Goal: Navigation & Orientation: Find specific page/section

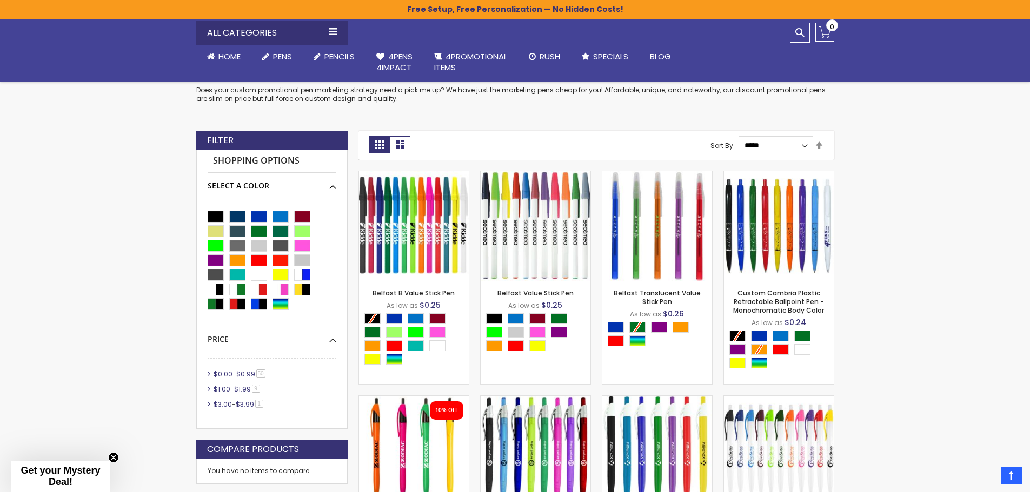
scroll to position [270, 0]
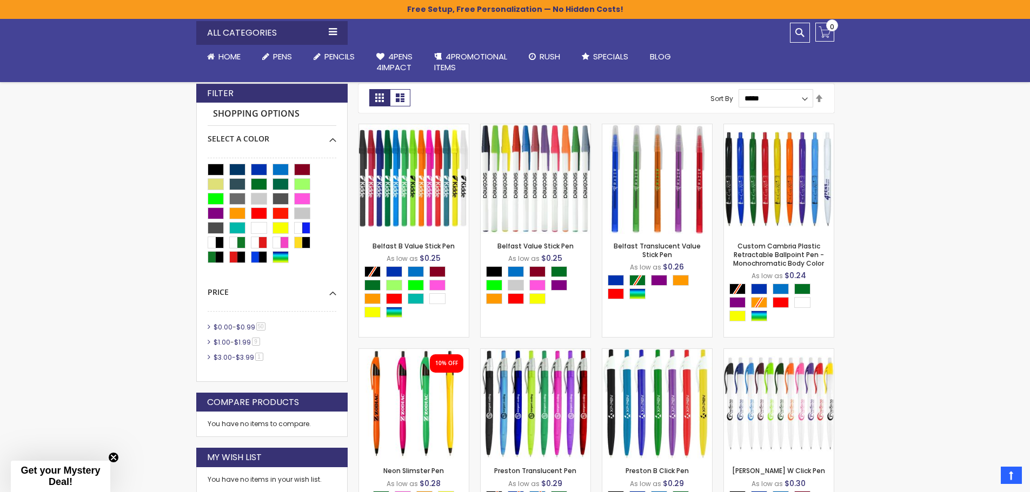
click at [233, 358] on link "$3.00 - $3.99 1 item" at bounding box center [239, 357] width 56 height 9
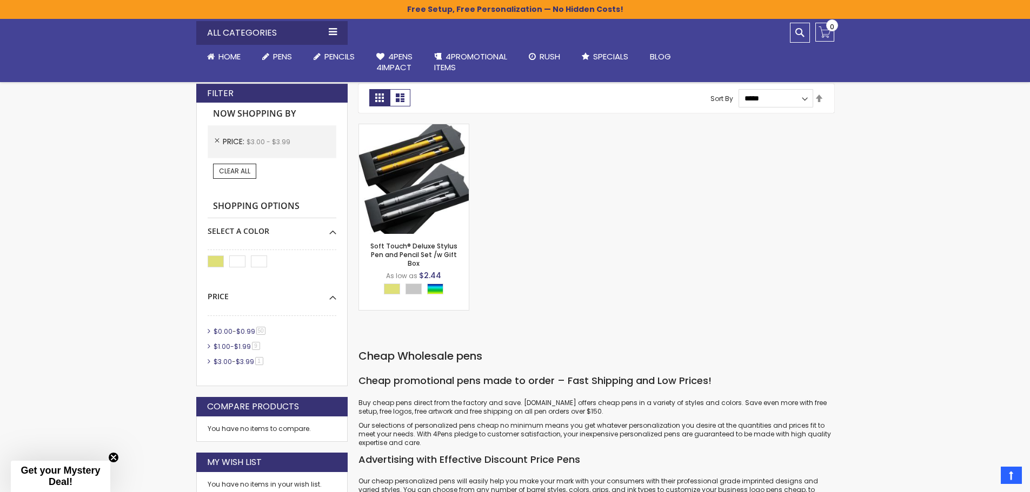
click at [233, 345] on link "$1.00 - $1.99 9 item" at bounding box center [237, 346] width 53 height 9
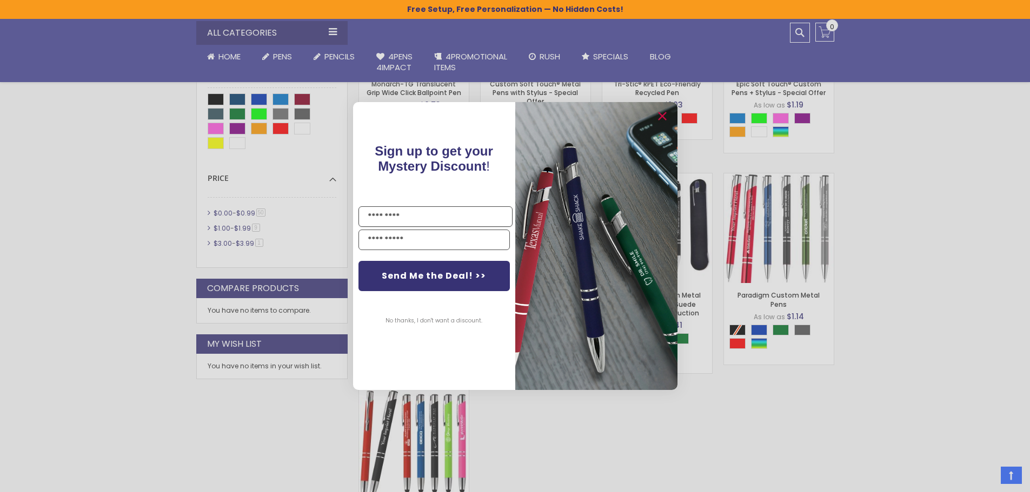
scroll to position [486, 0]
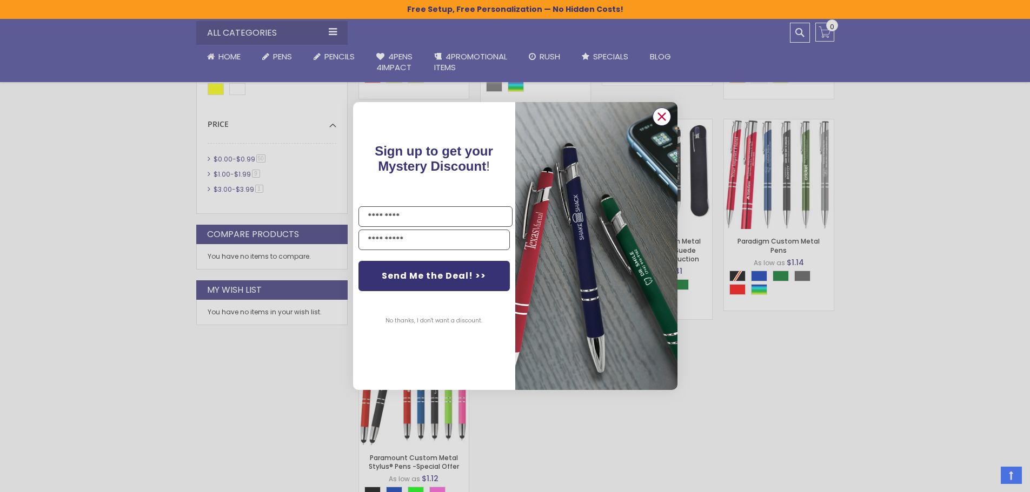
drag, startPoint x: 662, startPoint y: 116, endPoint x: 657, endPoint y: 119, distance: 5.7
click at [661, 116] on icon "Close dialog" at bounding box center [661, 116] width 7 height 7
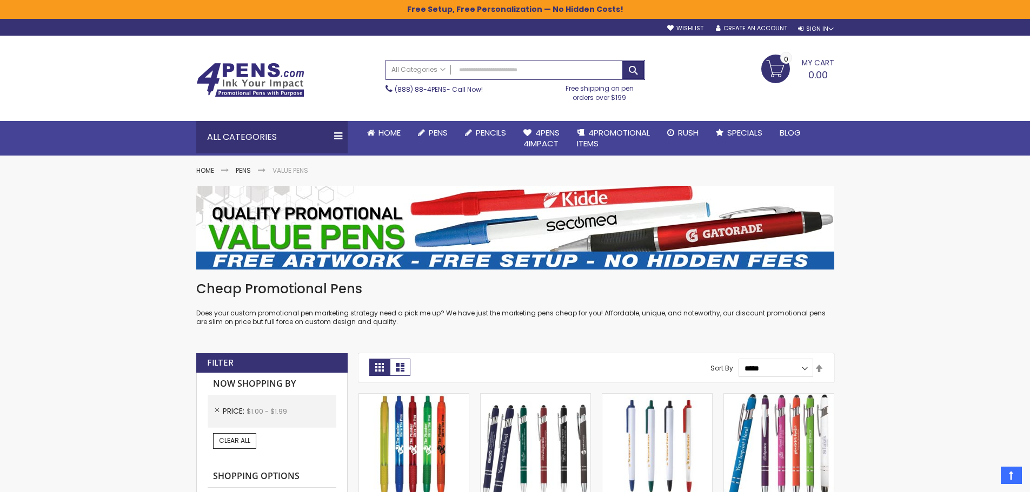
scroll to position [0, 0]
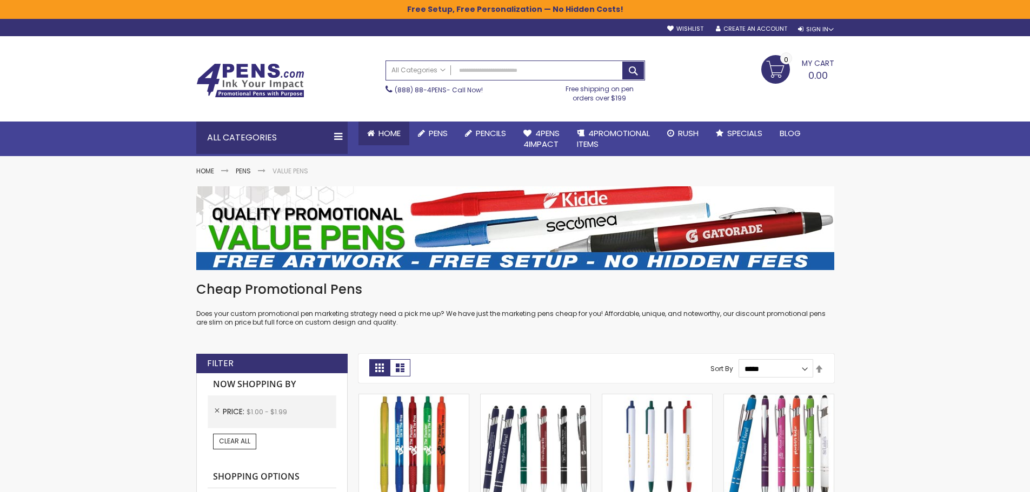
click at [401, 131] on span "Home" at bounding box center [389, 133] width 22 height 11
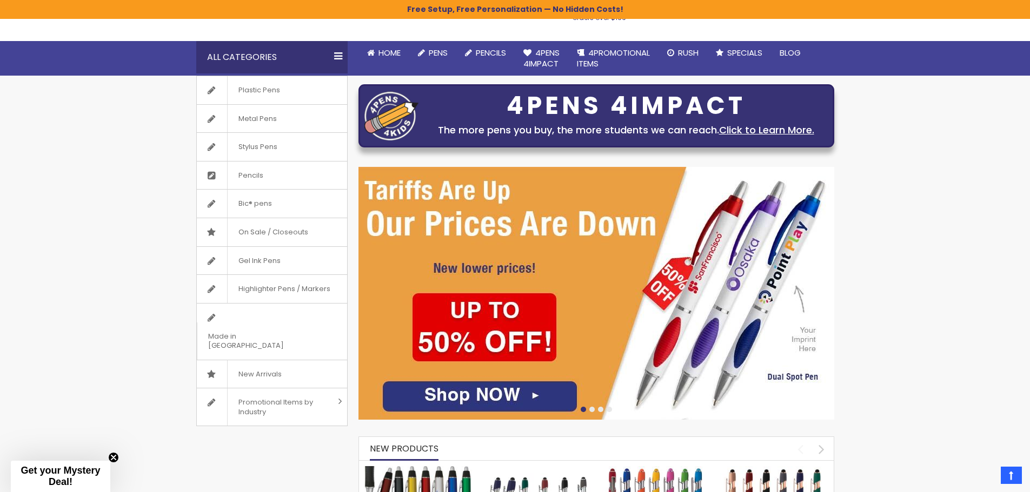
scroll to position [54, 0]
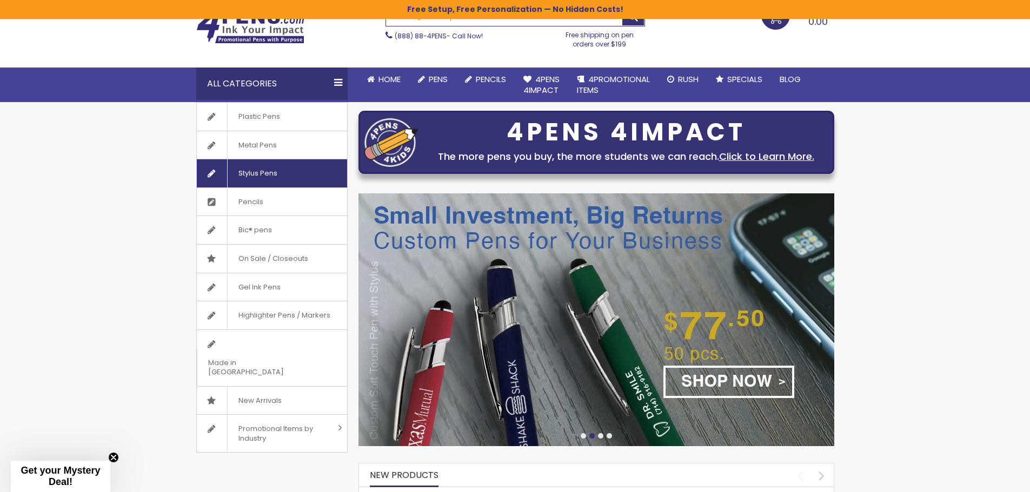
click at [262, 175] on span "Stylus Pens" at bounding box center [257, 173] width 61 height 28
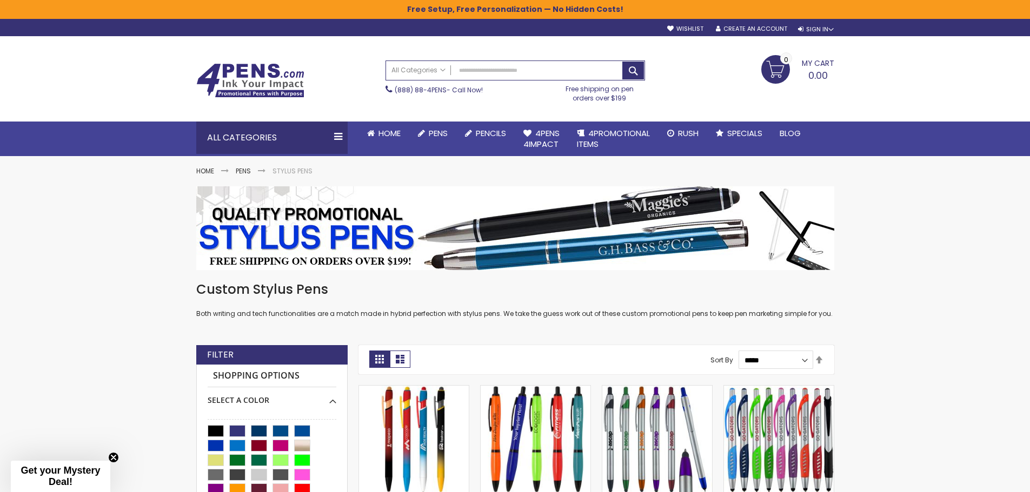
click at [255, 75] on img at bounding box center [250, 80] width 108 height 35
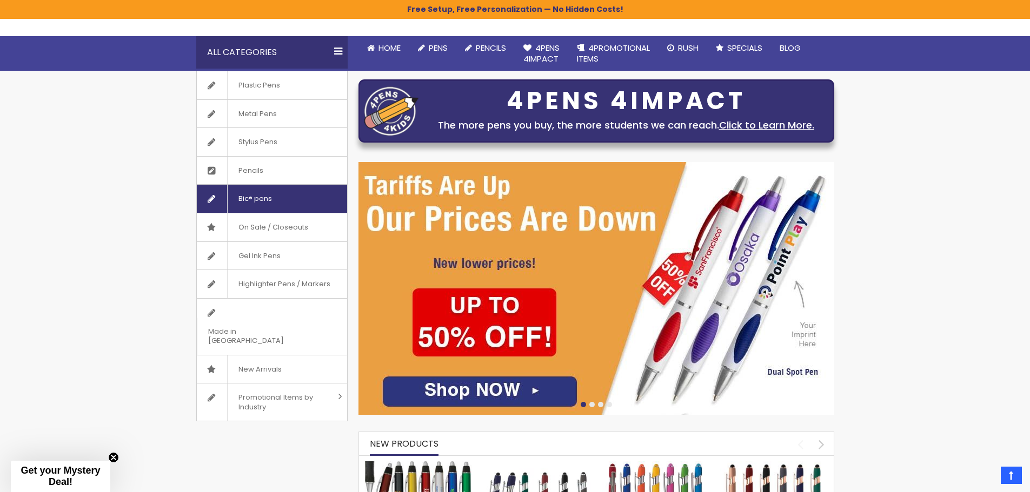
scroll to position [54, 0]
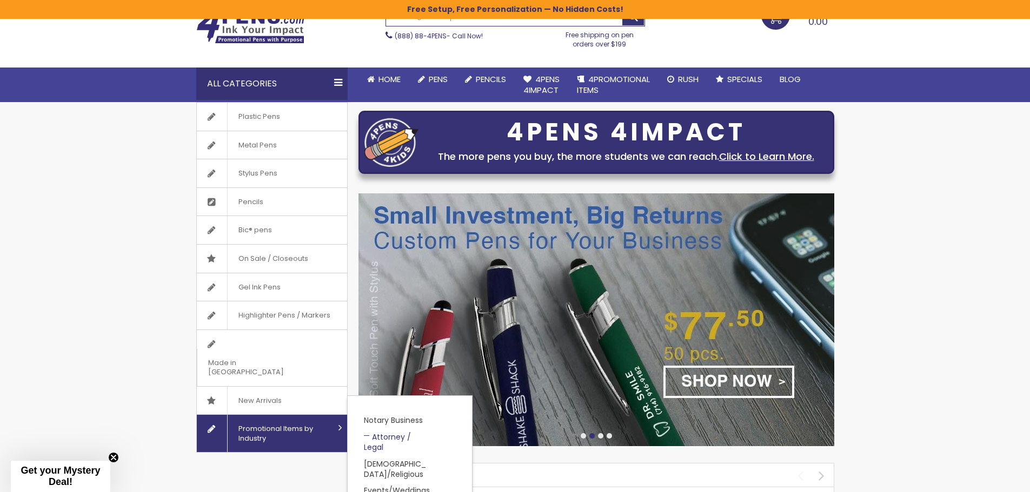
click at [377, 432] on link "Attorney / Legal" at bounding box center [387, 442] width 47 height 21
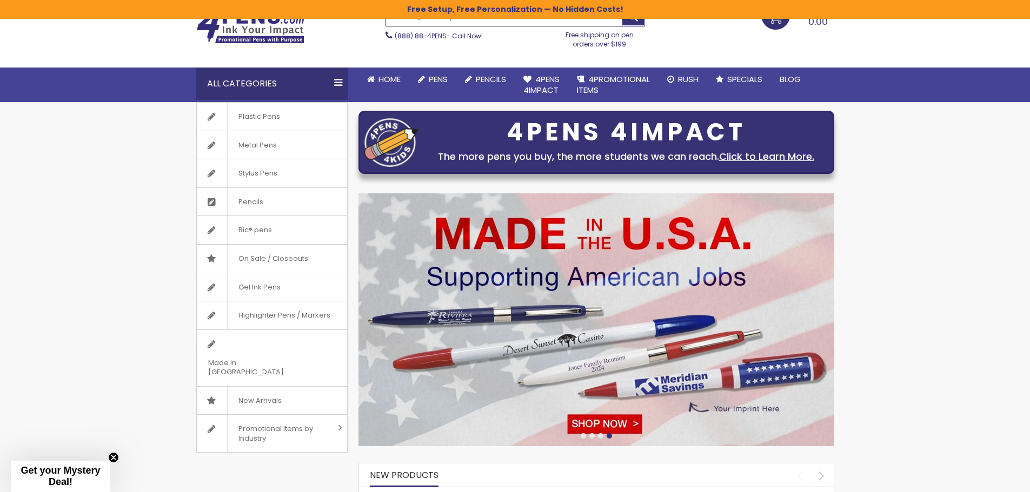
click at [321, 77] on div "All Categories" at bounding box center [271, 84] width 151 height 32
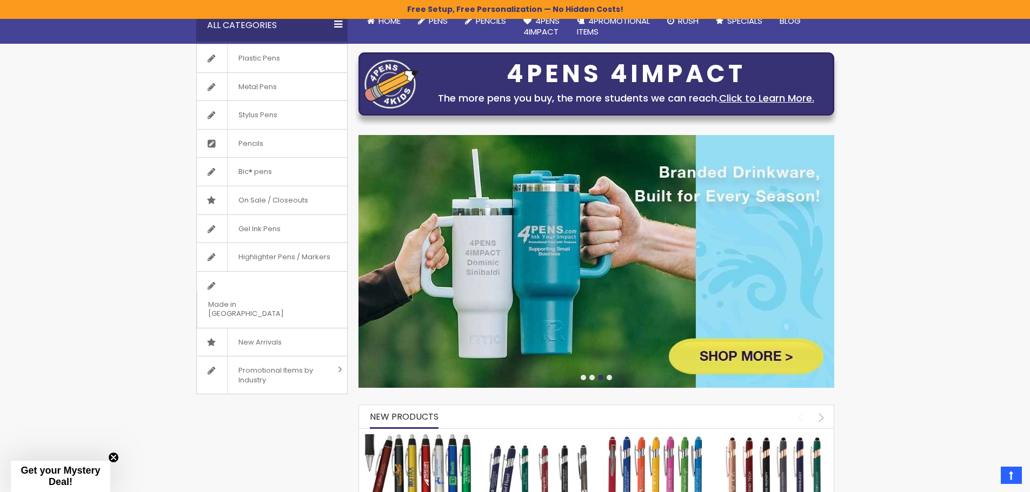
scroll to position [0, 0]
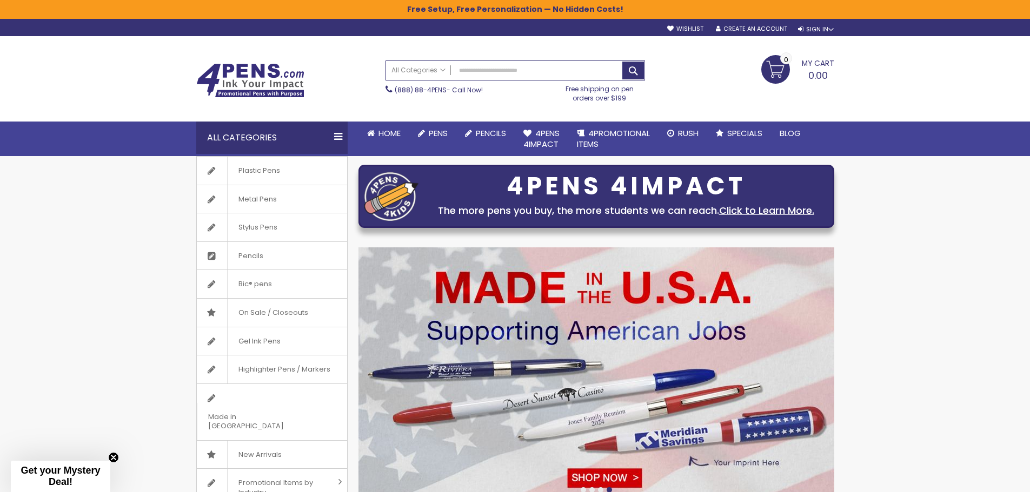
click at [341, 137] on div "All Categories" at bounding box center [271, 138] width 151 height 32
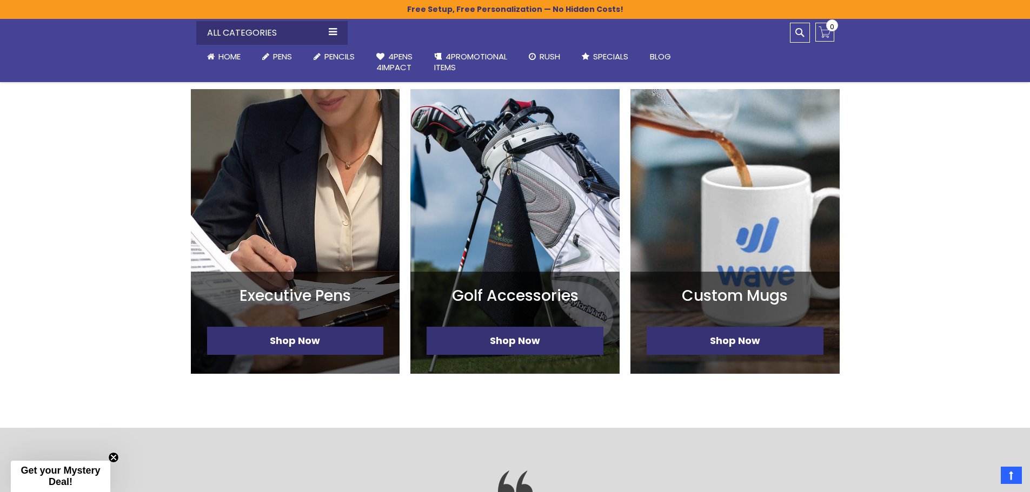
scroll to position [595, 0]
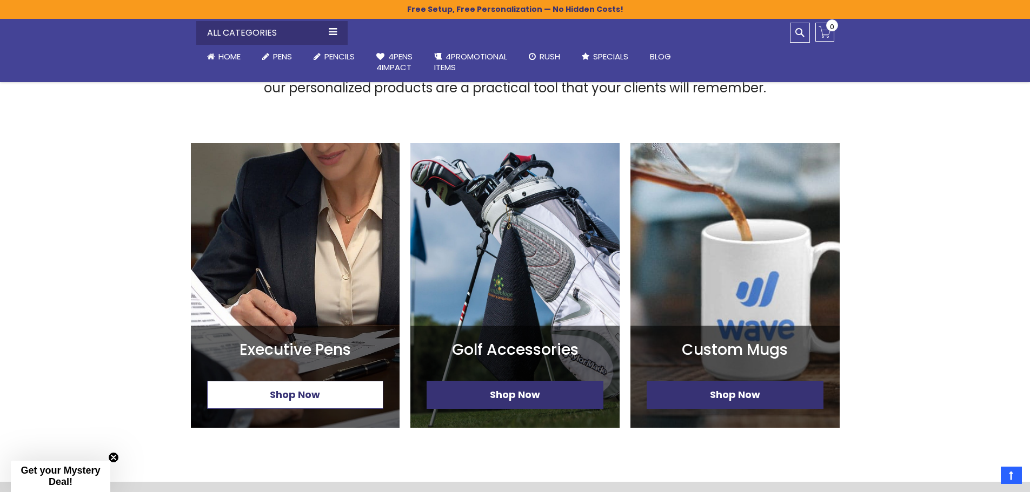
click at [328, 399] on link "Shop Now" at bounding box center [295, 395] width 177 height 28
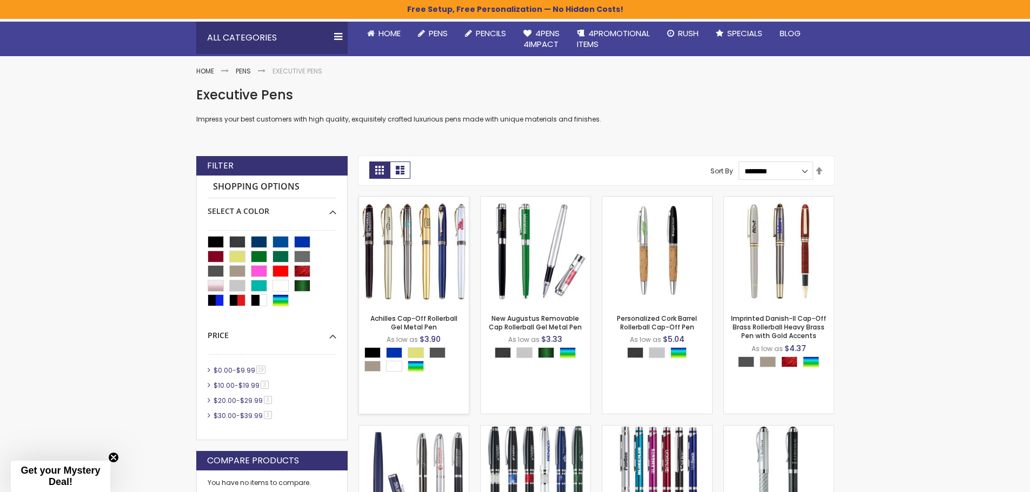
scroll to position [108, 0]
